Goal: Task Accomplishment & Management: Manage account settings

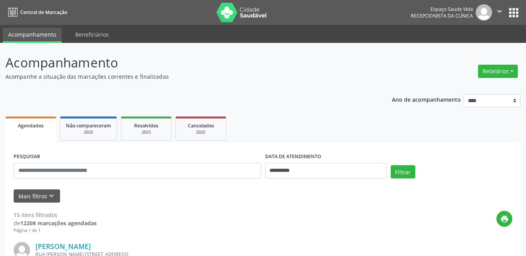
click at [500, 67] on button "Relatórios" at bounding box center [498, 71] width 40 height 13
click at [458, 90] on link "Agendamentos" at bounding box center [476, 88] width 84 height 11
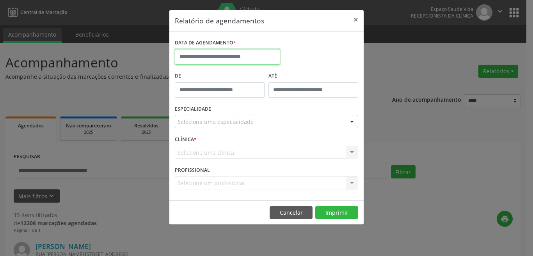
click at [231, 51] on input "text" at bounding box center [227, 57] width 105 height 16
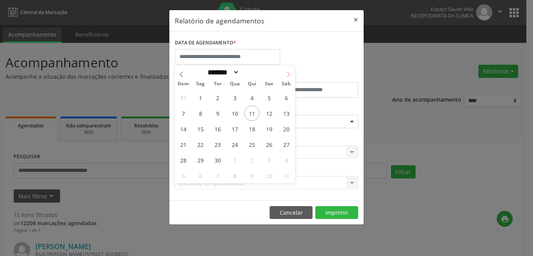
click at [287, 75] on icon at bounding box center [287, 74] width 5 height 5
select select "*"
click at [255, 128] on span "16" at bounding box center [251, 128] width 15 height 15
type input "**********"
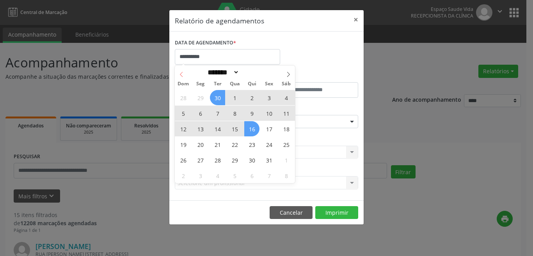
click at [179, 76] on icon at bounding box center [181, 74] width 5 height 5
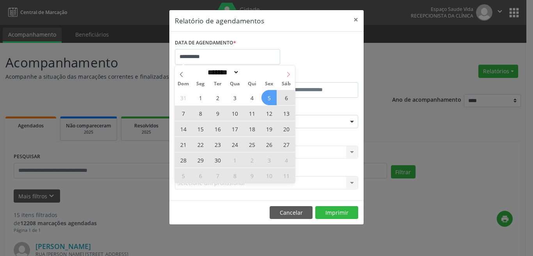
click at [286, 77] on span at bounding box center [288, 72] width 13 height 13
select select "*"
